Goal: Task Accomplishment & Management: Manage account settings

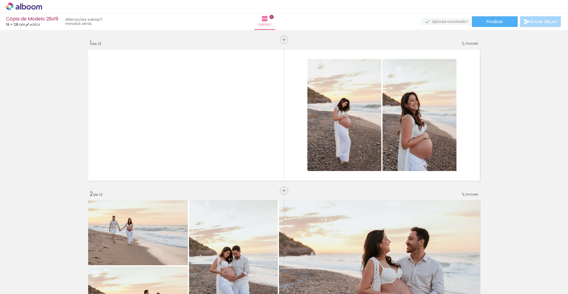
scroll to position [3989, 0]
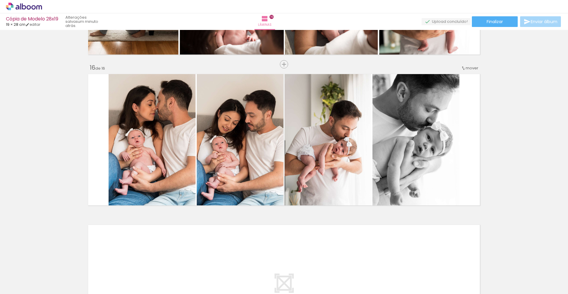
scroll to position [0, 311]
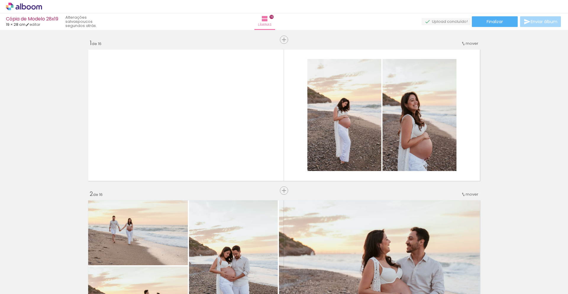
click at [0, 0] on input "Todas as fotos" at bounding box center [0, 0] width 0 height 0
click at [0, 0] on slot "Não utilizadas" at bounding box center [0, 0] width 0 height 0
type input "Não utilizadas"
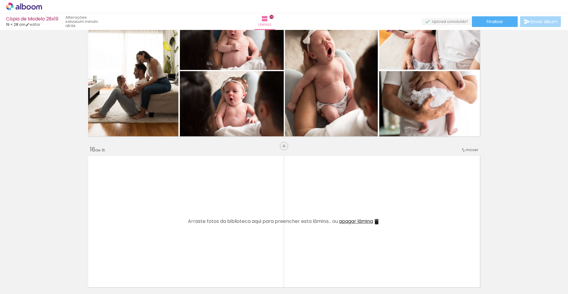
scroll to position [2148, 0]
